Goal: Entertainment & Leisure: Consume media (video, audio)

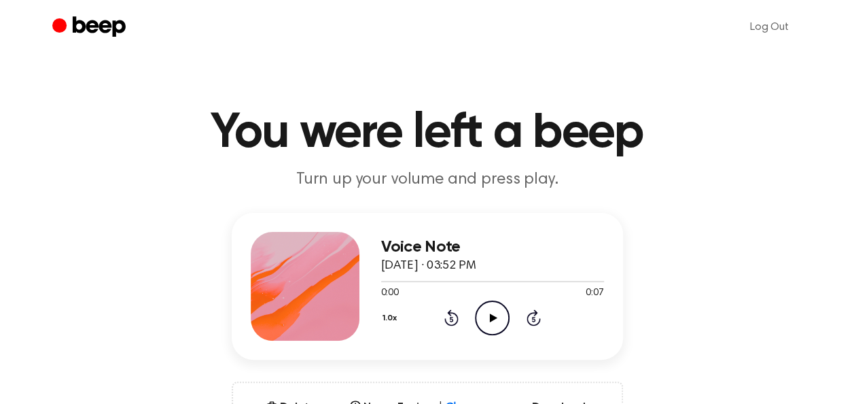
click at [484, 319] on icon "Play Audio" at bounding box center [492, 317] width 35 height 35
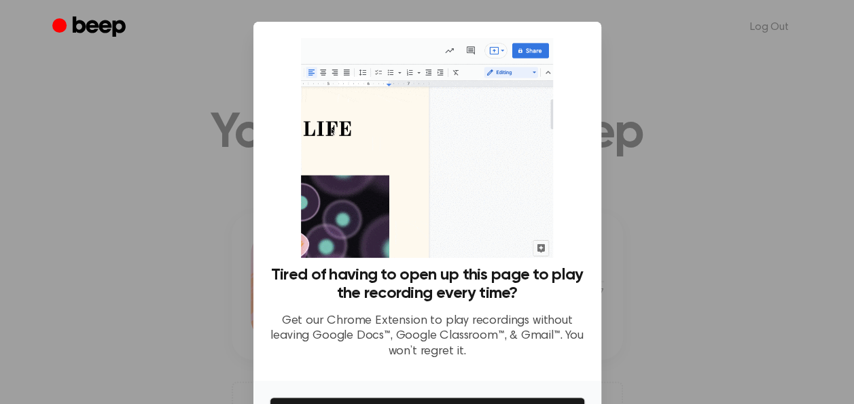
scroll to position [86, 0]
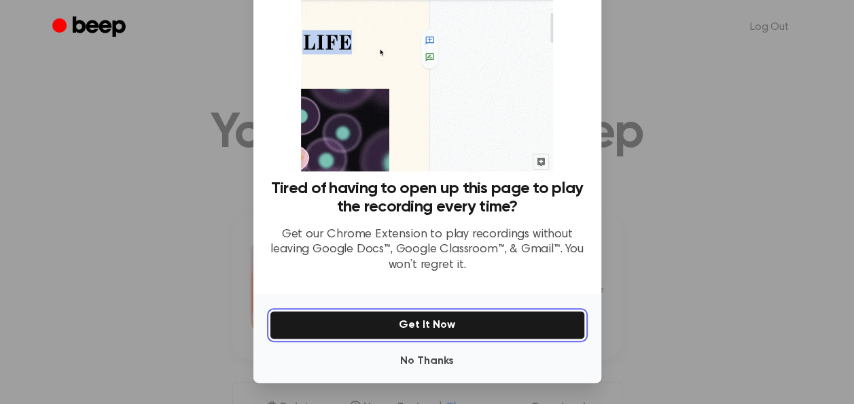
click at [418, 328] on button "Get It Now" at bounding box center [427, 325] width 315 height 29
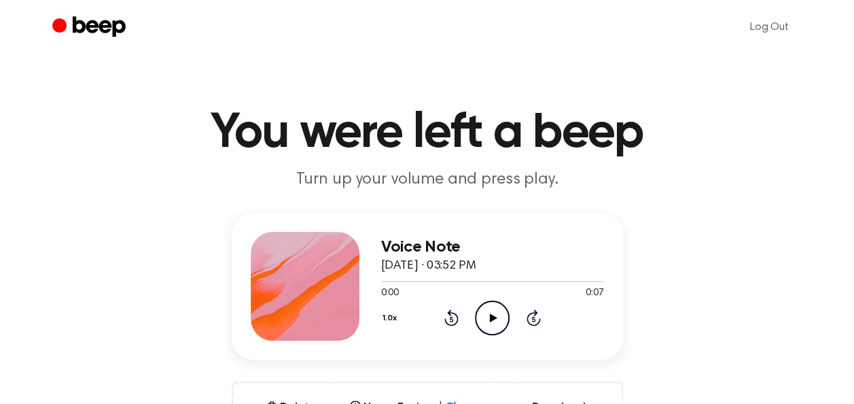
click at [488, 324] on icon "Play Audio" at bounding box center [492, 317] width 35 height 35
click at [495, 317] on icon at bounding box center [493, 317] width 7 height 9
click at [495, 319] on icon "Play Audio" at bounding box center [492, 317] width 35 height 35
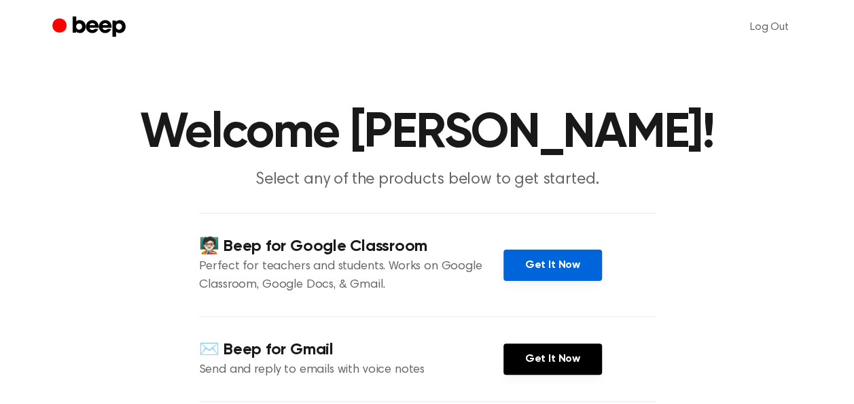
click at [536, 265] on link "Get It Now" at bounding box center [553, 264] width 99 height 31
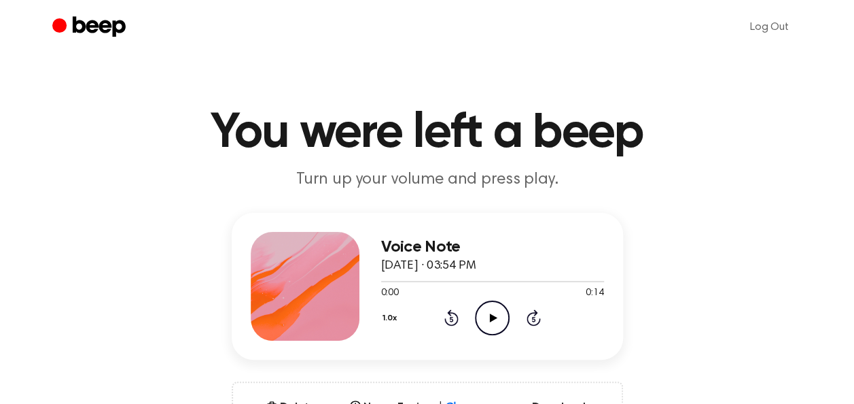
click at [491, 317] on icon at bounding box center [493, 317] width 7 height 9
click at [492, 319] on icon at bounding box center [493, 317] width 7 height 9
click at [488, 314] on icon "Play Audio" at bounding box center [492, 317] width 35 height 35
click at [491, 324] on icon "Play Audio" at bounding box center [492, 317] width 35 height 35
click at [484, 320] on icon "Play Audio" at bounding box center [492, 317] width 35 height 35
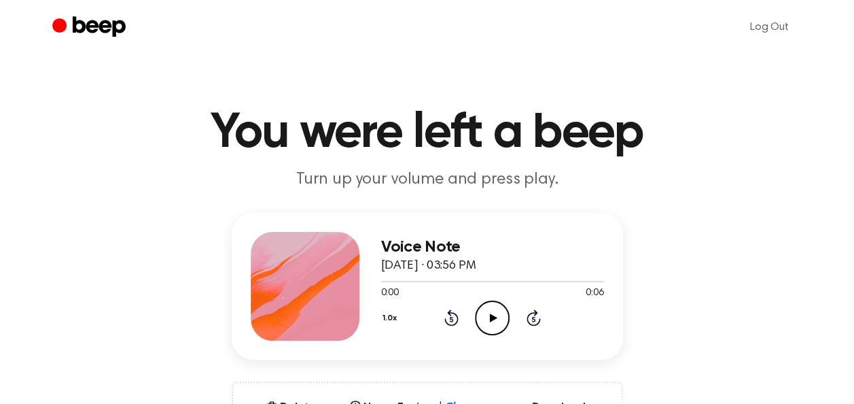
click at [485, 321] on icon "Play Audio" at bounding box center [492, 317] width 35 height 35
click at [493, 319] on icon "Play Audio" at bounding box center [492, 317] width 35 height 35
click at [496, 319] on icon "Play Audio" at bounding box center [492, 317] width 35 height 35
click at [497, 313] on icon "Play Audio" at bounding box center [492, 317] width 35 height 35
click at [487, 320] on icon "Play Audio" at bounding box center [492, 317] width 35 height 35
